Goal: Task Accomplishment & Management: Manage account settings

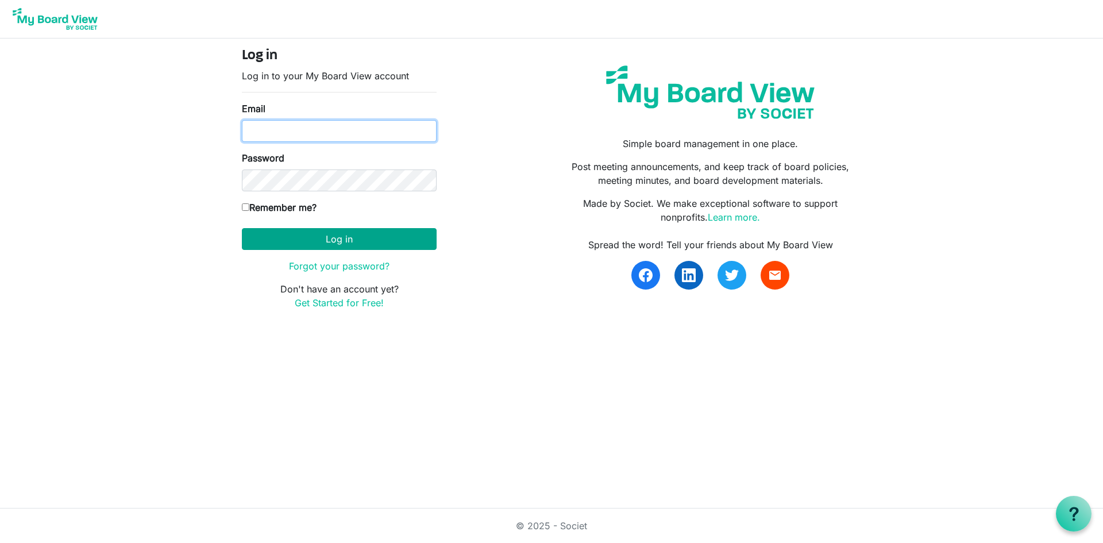
type input "leyoung@uvic.ca"
click at [316, 241] on button "Log in" at bounding box center [339, 239] width 195 height 22
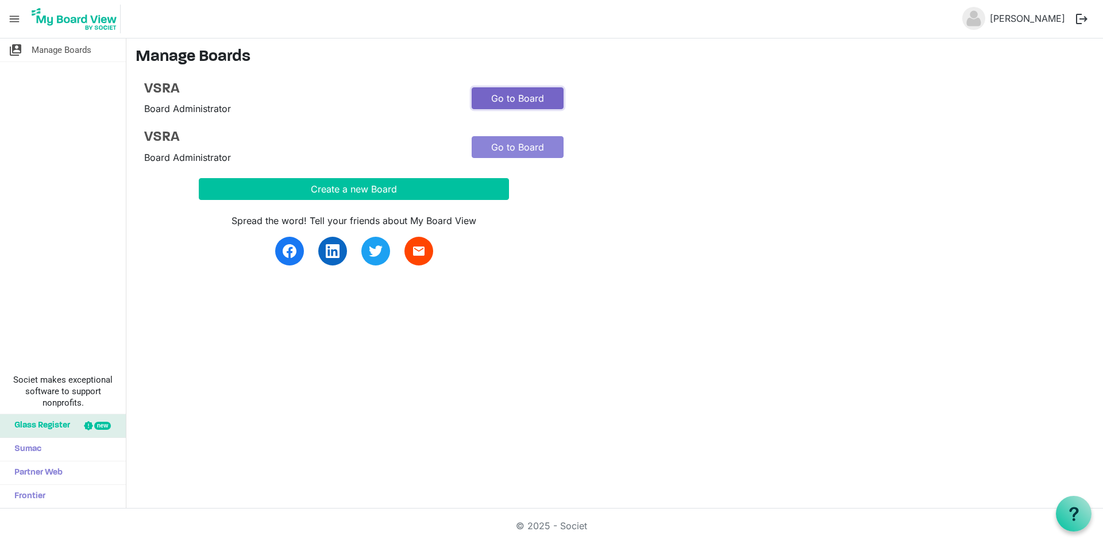
click at [537, 107] on link "Go to Board" at bounding box center [518, 98] width 92 height 22
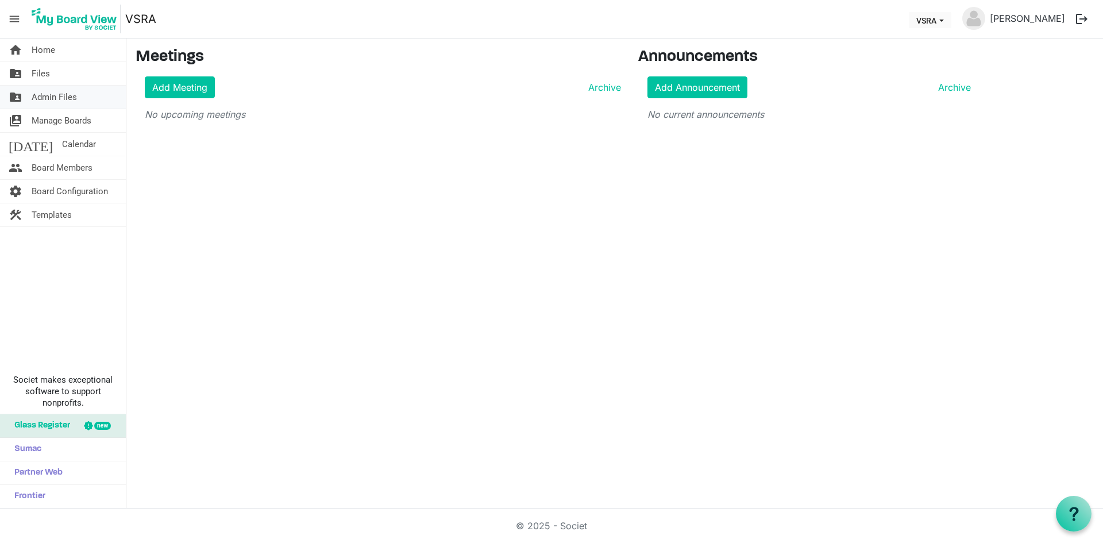
click at [48, 95] on span "Admin Files" at bounding box center [54, 97] width 45 height 23
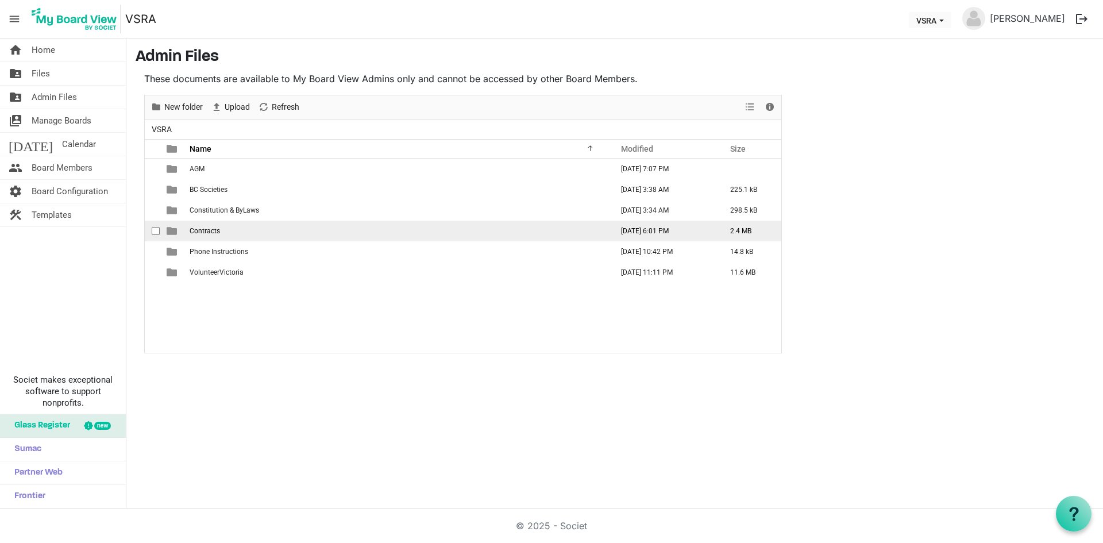
click at [195, 228] on span "Contracts" at bounding box center [205, 231] width 30 height 8
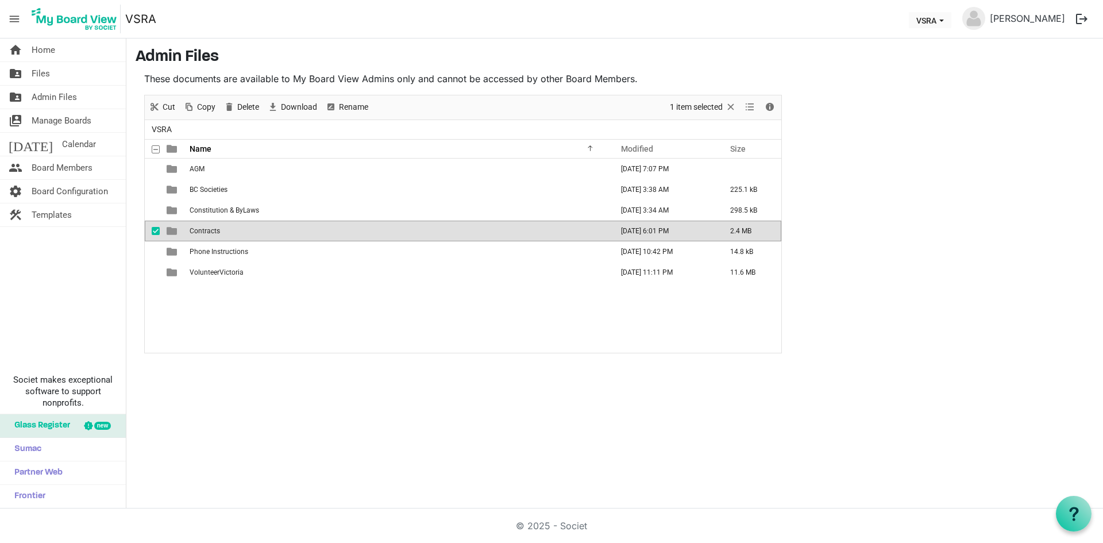
click at [194, 226] on td "Contracts" at bounding box center [397, 231] width 423 height 21
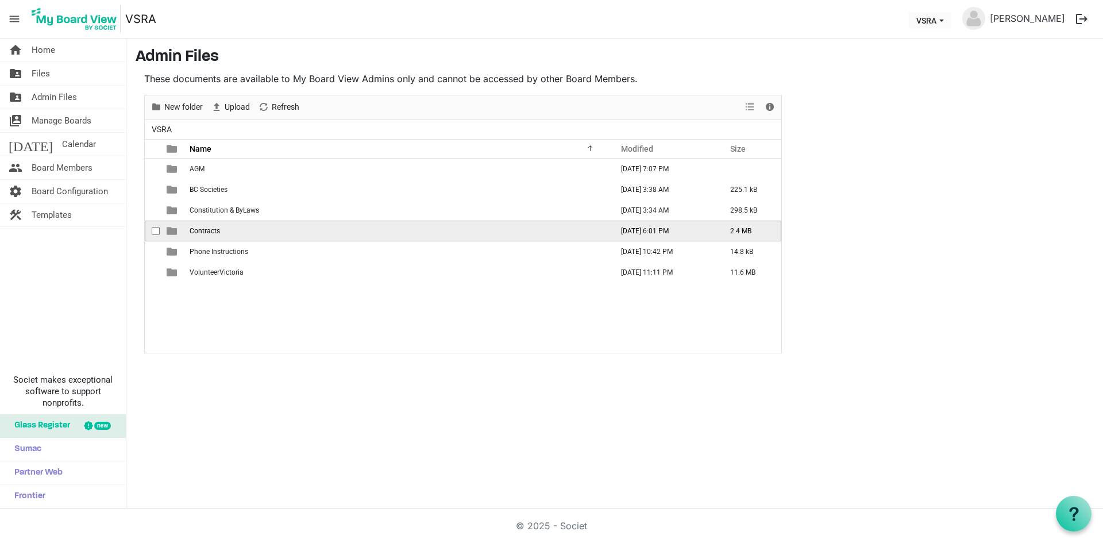
click at [202, 231] on span "Contracts" at bounding box center [205, 231] width 30 height 8
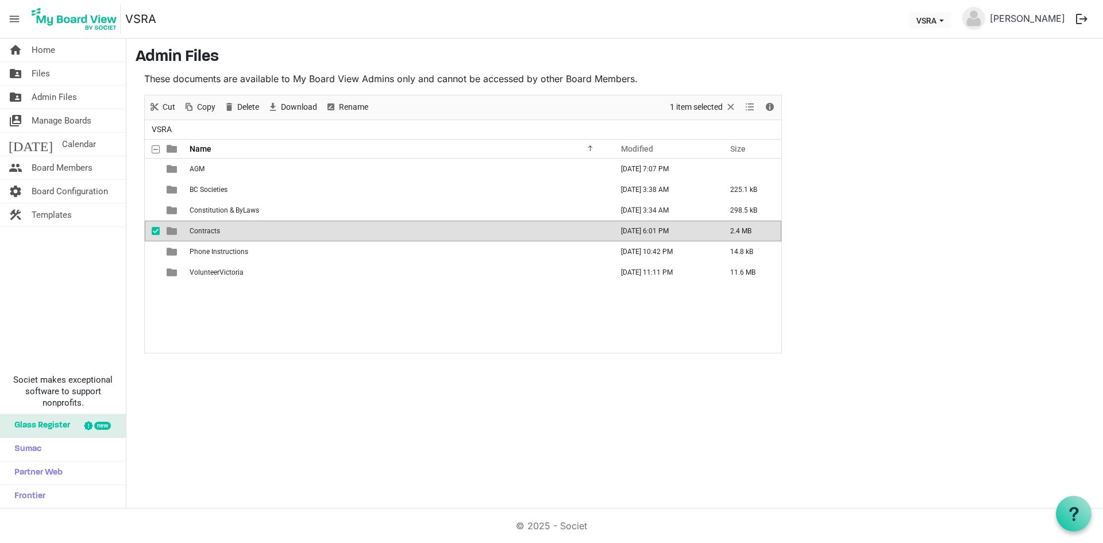
click at [202, 231] on span "Contracts" at bounding box center [205, 231] width 30 height 8
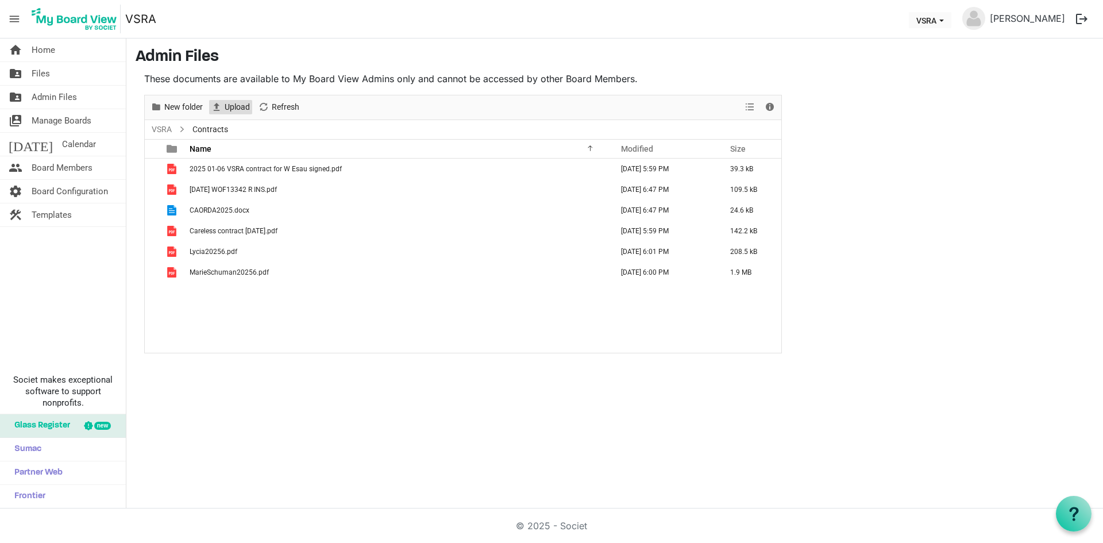
click at [235, 110] on span "Upload" at bounding box center [238, 107] width 28 height 14
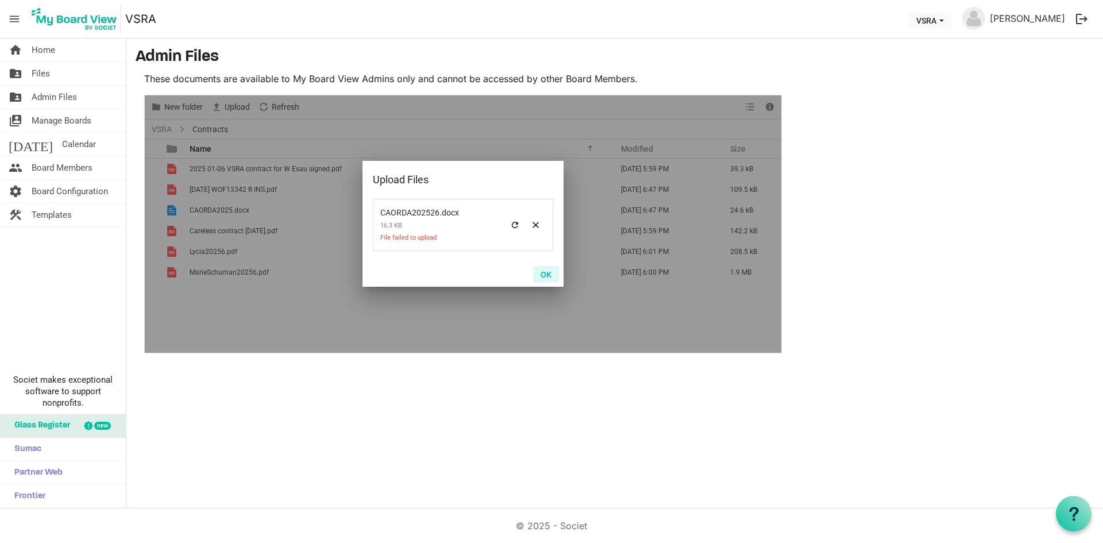
click at [544, 272] on button "OK" at bounding box center [546, 274] width 26 height 16
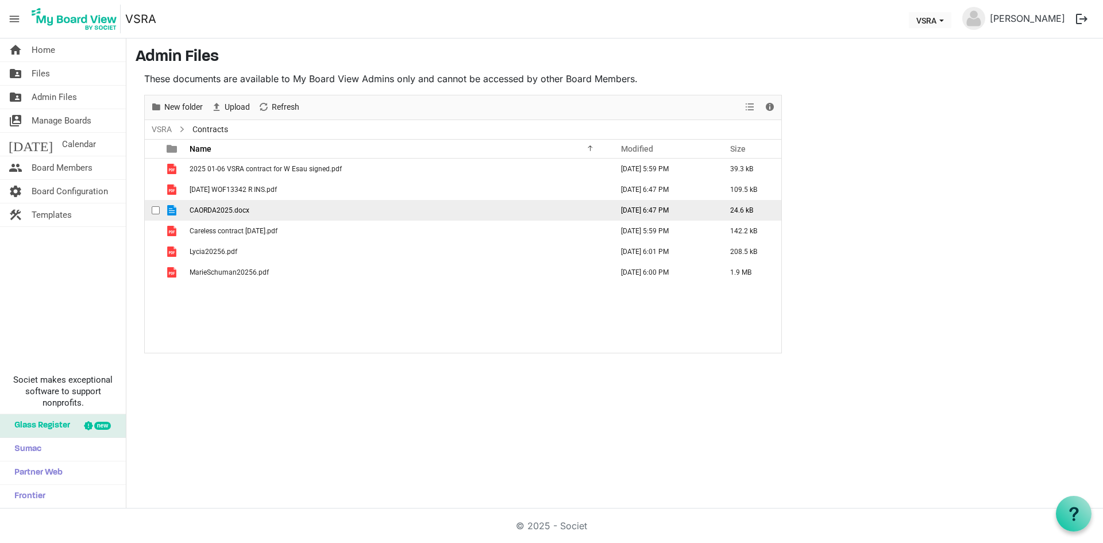
click at [236, 209] on span "CAORDA2025.docx" at bounding box center [220, 210] width 60 height 8
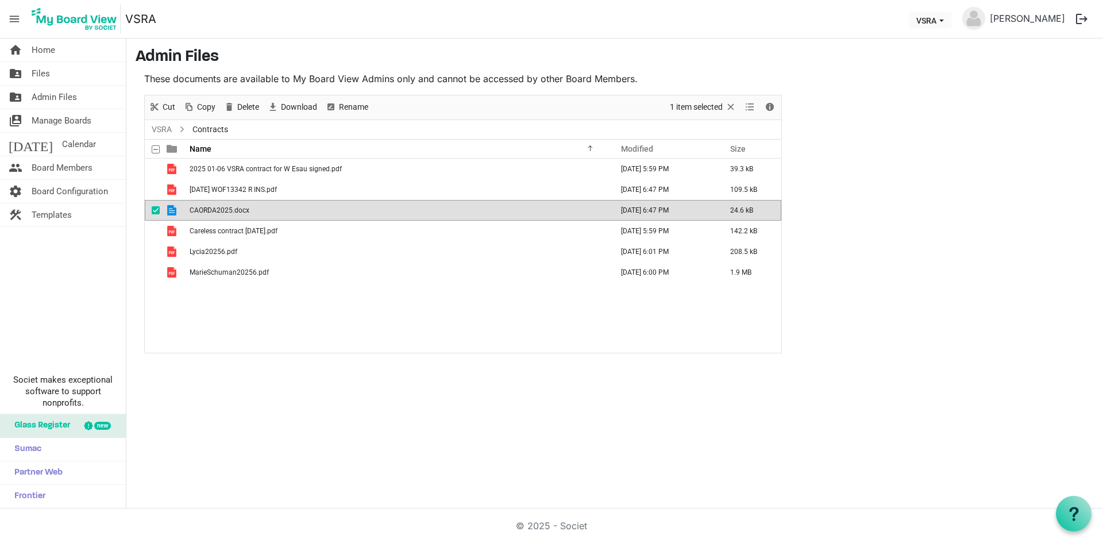
click at [236, 209] on span "CAORDA2025.docx" at bounding box center [220, 210] width 60 height 8
click at [221, 213] on span "CAORDA2025.docx" at bounding box center [220, 210] width 60 height 8
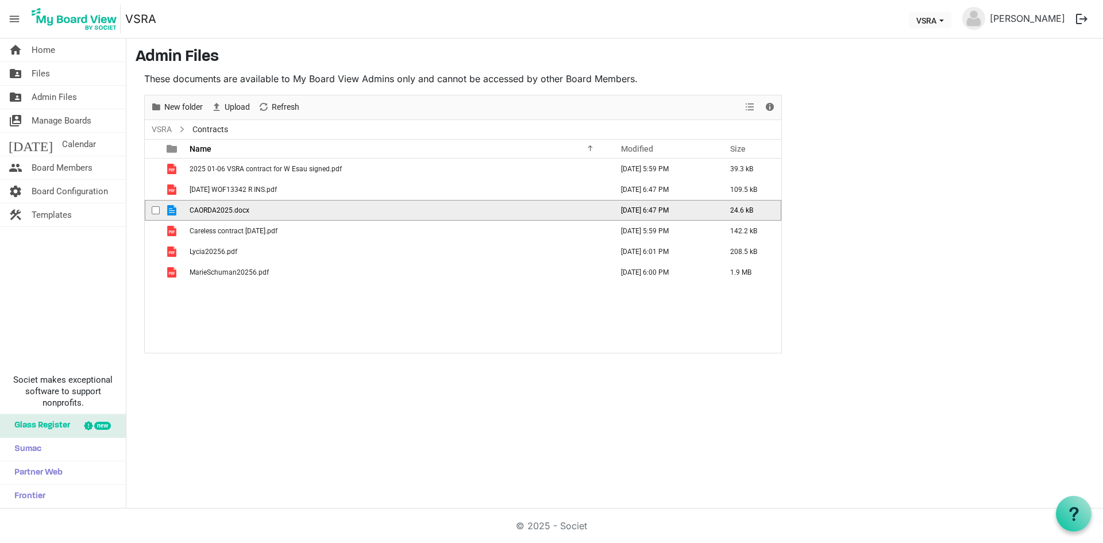
click at [221, 213] on span "CAORDA2025.docx" at bounding box center [220, 210] width 60 height 8
click at [170, 212] on span "is template cell column header type" at bounding box center [172, 210] width 10 height 10
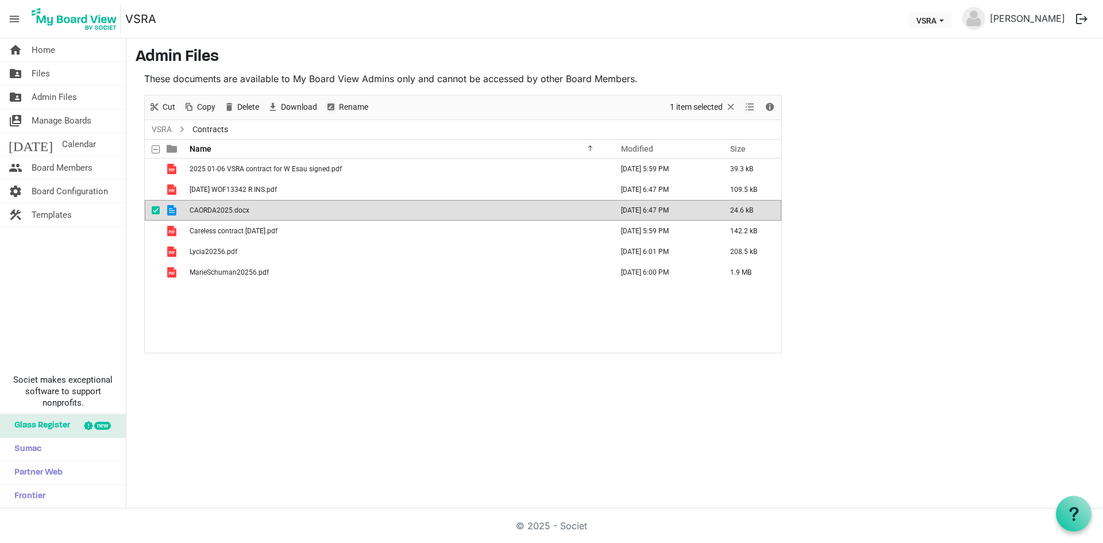
click at [170, 211] on span "is template cell column header type" at bounding box center [172, 210] width 10 height 10
click at [182, 209] on td "is template cell column header type" at bounding box center [173, 210] width 26 height 21
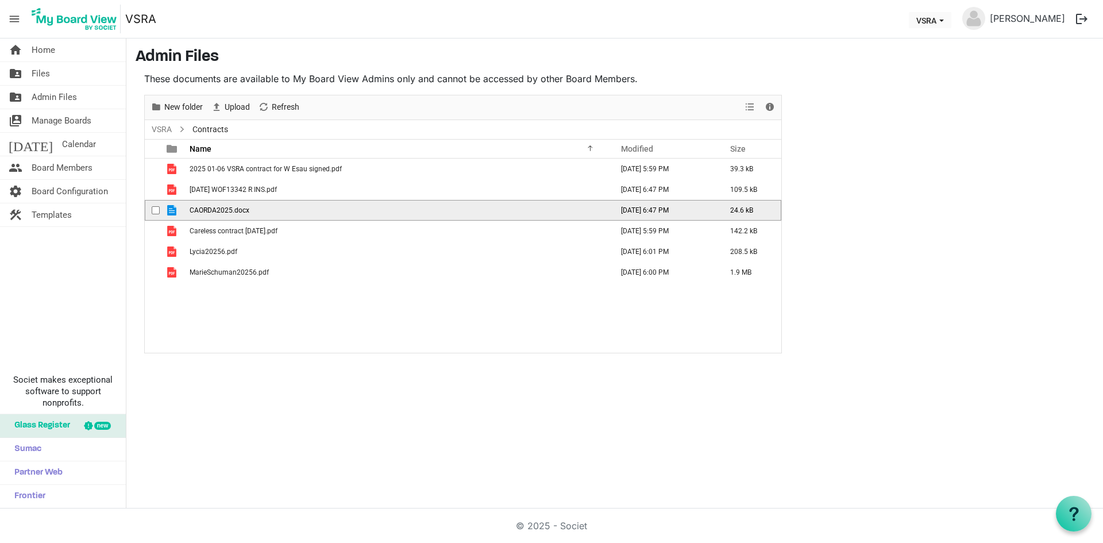
click at [651, 213] on td "August 21, 2025 6:47 PM" at bounding box center [663, 210] width 109 height 21
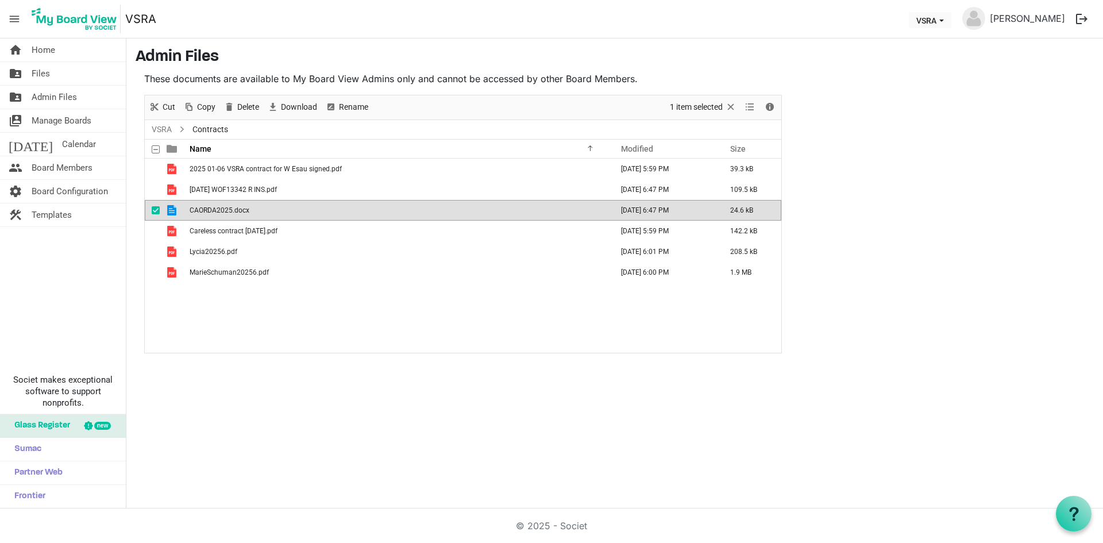
click at [651, 213] on td "August 21, 2025 6:47 PM" at bounding box center [663, 210] width 109 height 21
click at [251, 107] on span "Delete" at bounding box center [248, 107] width 24 height 14
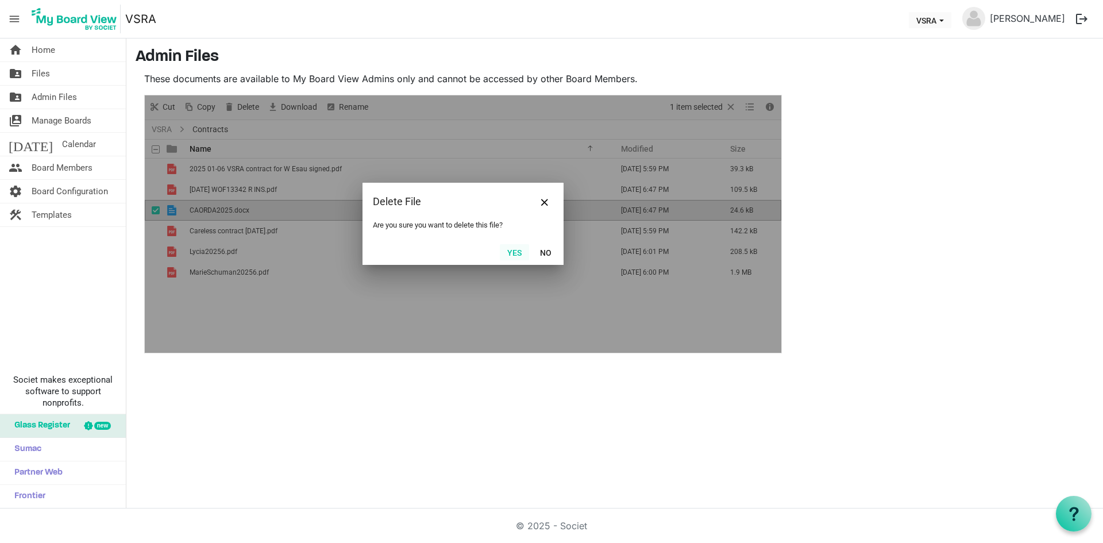
click at [517, 250] on button "Yes" at bounding box center [514, 252] width 29 height 16
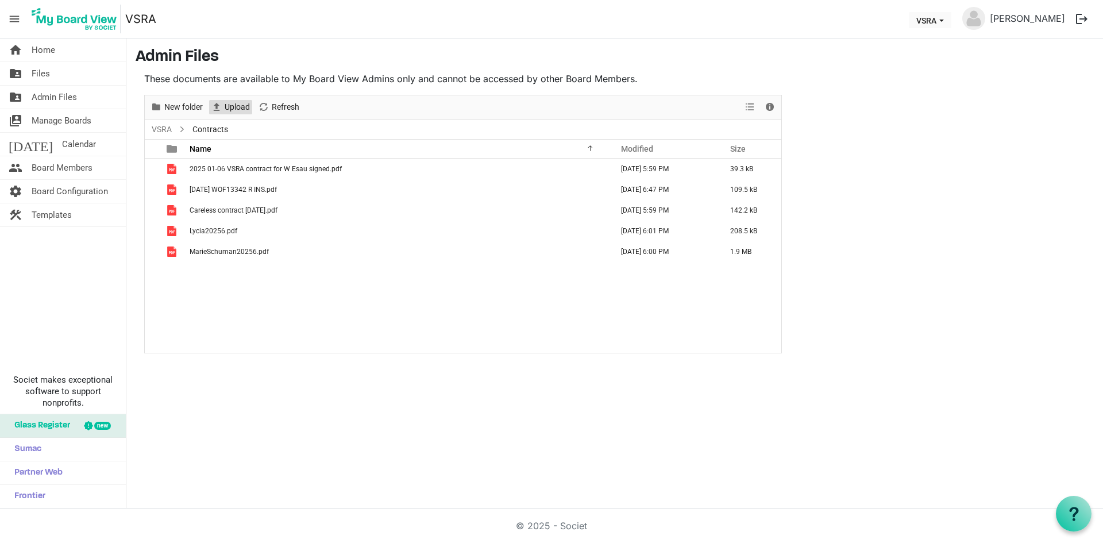
click at [242, 107] on span "Upload" at bounding box center [238, 107] width 28 height 14
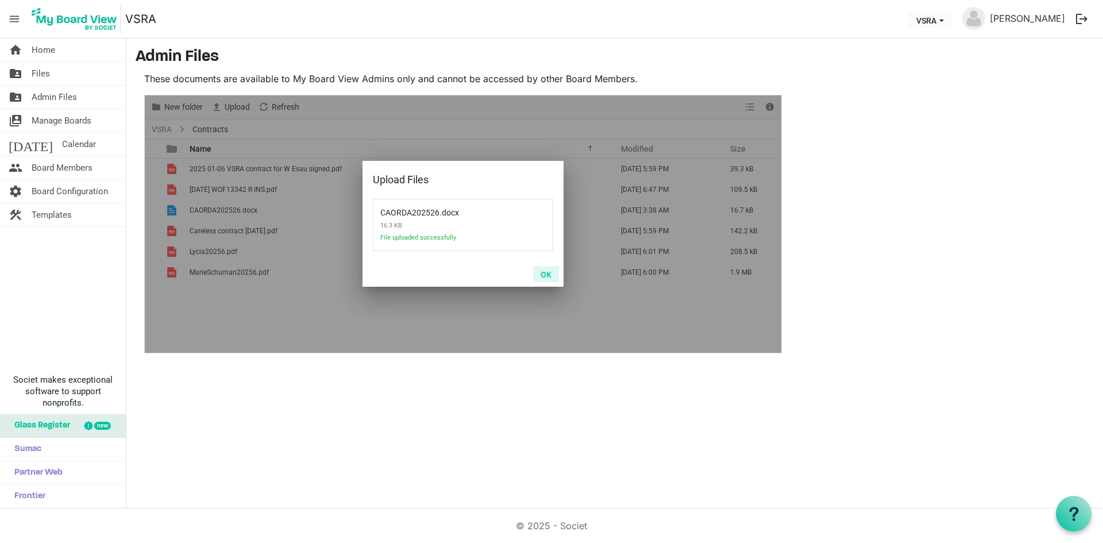
click at [547, 274] on button "OK" at bounding box center [546, 274] width 26 height 16
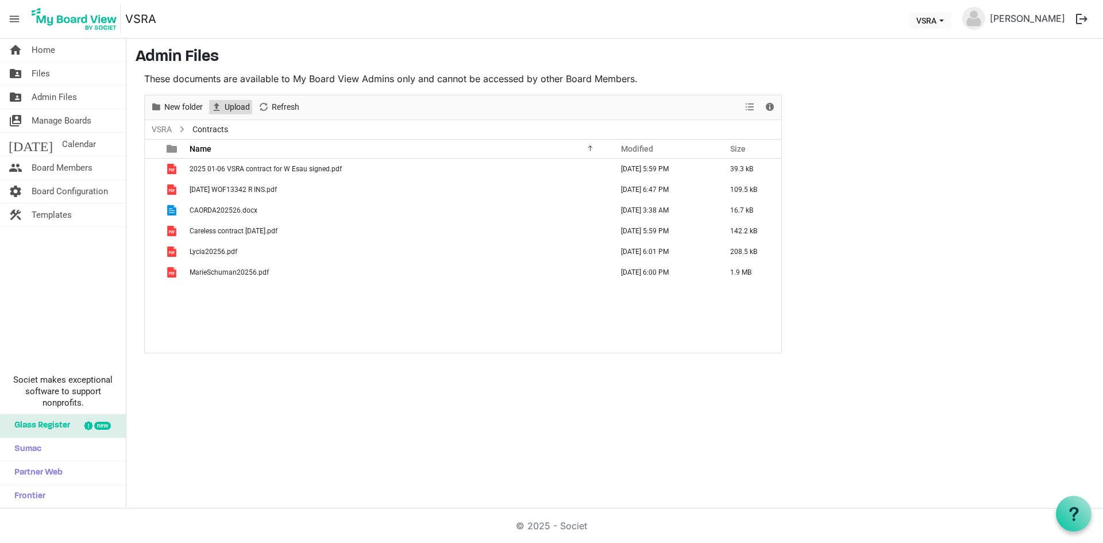
click at [241, 105] on span "Upload" at bounding box center [238, 107] width 28 height 14
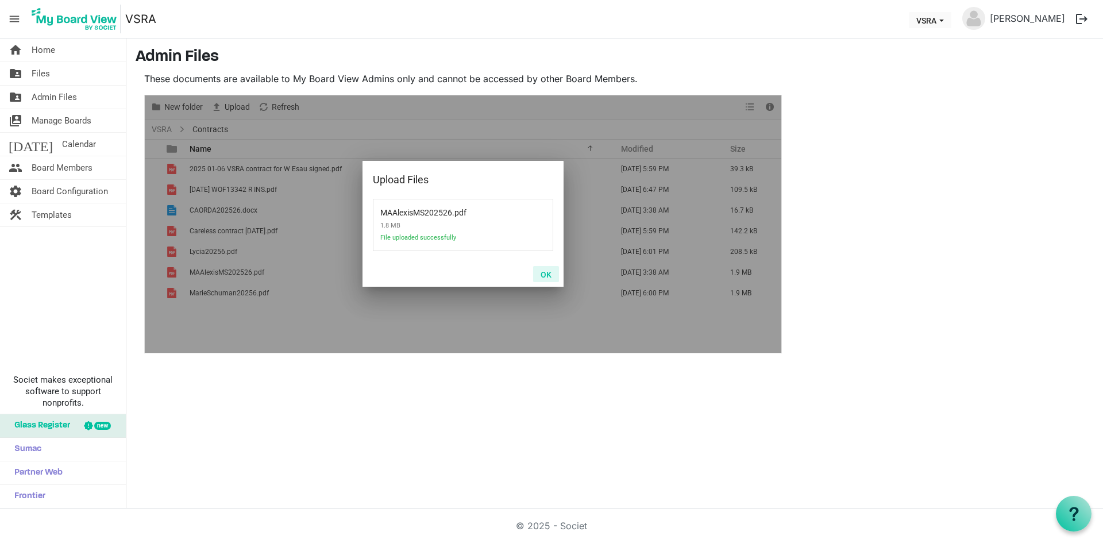
click at [545, 275] on button "OK" at bounding box center [546, 274] width 26 height 16
